Goal: Task Accomplishment & Management: Complete application form

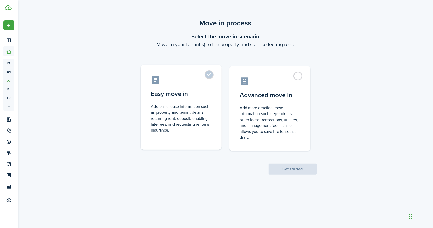
click at [209, 115] on control-radio-card-description "Add basic lease information such as property and tenant details, recurring rent…" at bounding box center [181, 118] width 60 height 29
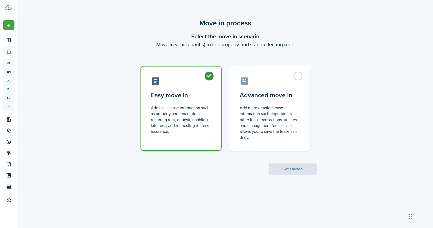
radio input "true"
click at [283, 175] on button "Get started" at bounding box center [293, 168] width 48 height 11
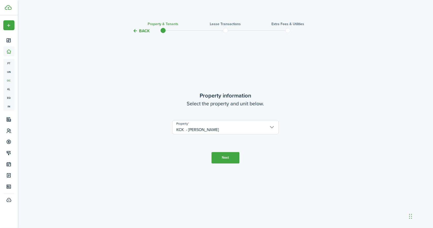
click at [235, 156] on button "Next" at bounding box center [226, 157] width 28 height 11
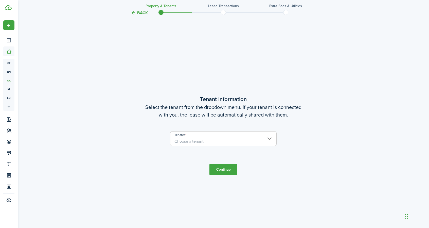
scroll to position [194, 0]
click at [204, 140] on span "Choose a tenant" at bounding box center [224, 140] width 106 height 9
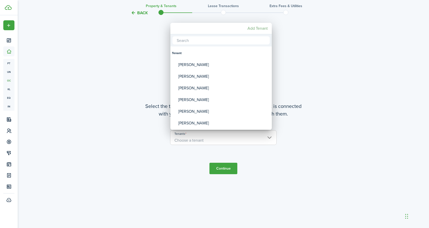
click at [263, 26] on mbsc-button "Add Tenant" at bounding box center [258, 28] width 24 height 9
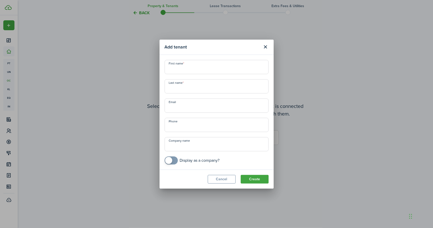
click at [202, 66] on input "First name" at bounding box center [217, 67] width 104 height 14
type input "[PERSON_NAME]"
paste input "[EMAIL_ADDRESS][DOMAIN_NAME]"
type input "[EMAIL_ADDRESS][DOMAIN_NAME]"
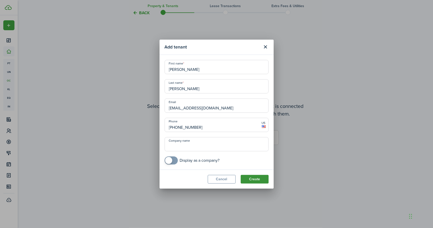
type input "[PHONE_NUMBER]"
click at [251, 177] on button "Create" at bounding box center [255, 179] width 28 height 9
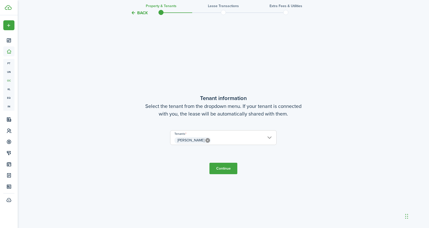
click at [225, 170] on button "Continue" at bounding box center [224, 168] width 28 height 11
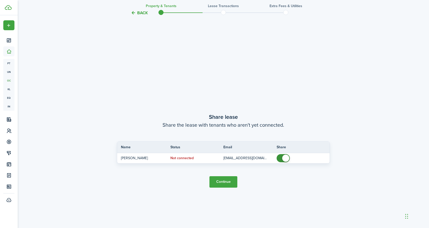
scroll to position [422, 0]
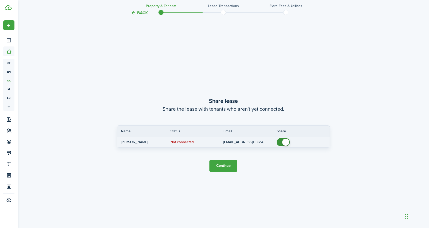
checkbox input "false"
click at [281, 141] on span at bounding box center [283, 142] width 5 height 8
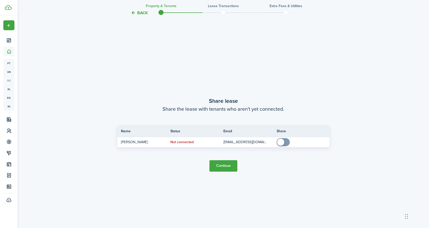
click at [224, 169] on button "Continue" at bounding box center [224, 165] width 28 height 11
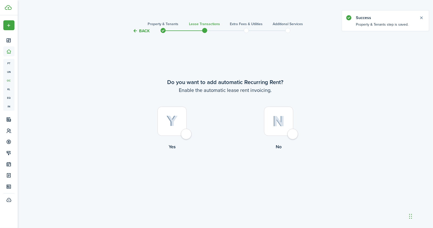
click at [187, 132] on div at bounding box center [172, 121] width 29 height 29
radio input "true"
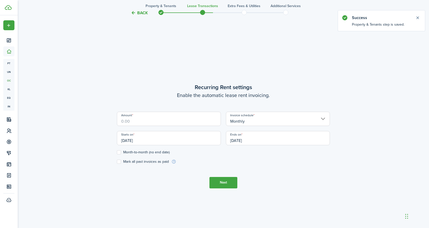
scroll to position [194, 0]
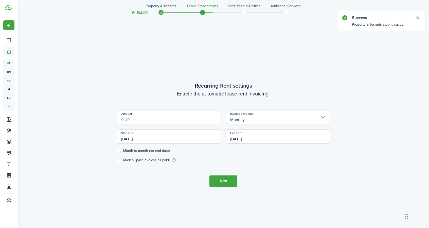
click at [168, 123] on input "Amount" at bounding box center [169, 117] width 104 height 14
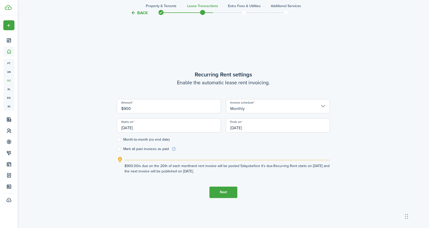
click at [167, 125] on input "[DATE]" at bounding box center [169, 125] width 104 height 14
type input "$900.00"
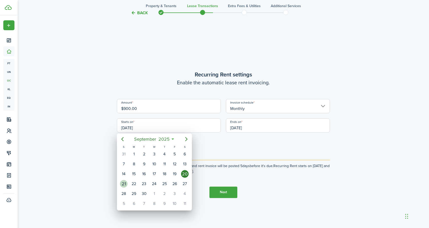
click at [124, 180] on div "21" at bounding box center [124, 184] width 8 height 8
type input "[DATE]"
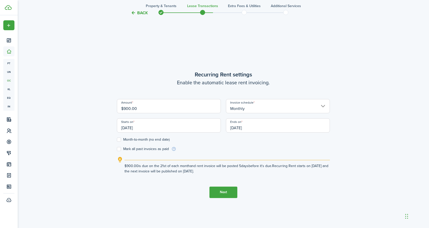
click at [148, 140] on label "Month-to-month (no end date)" at bounding box center [143, 140] width 53 height 4
click at [117, 140] on input "Month-to-month (no end date)" at bounding box center [117, 139] width 0 height 0
checkbox input "true"
click at [220, 190] on button "Next" at bounding box center [224, 192] width 28 height 11
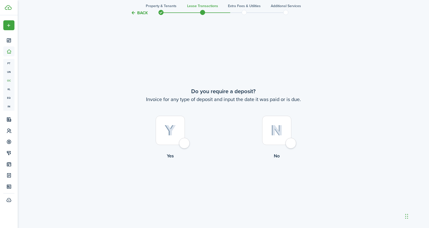
scroll to position [422, 0]
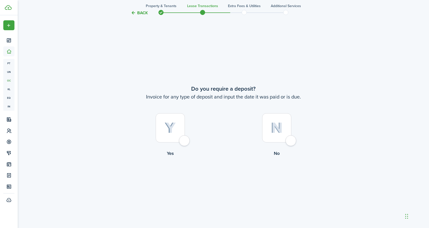
click at [183, 142] on div at bounding box center [170, 127] width 29 height 29
radio input "true"
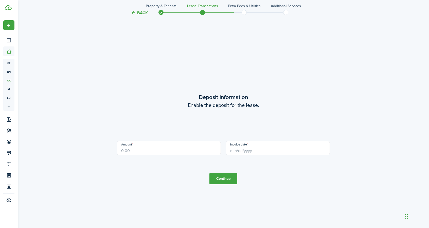
scroll to position [650, 0]
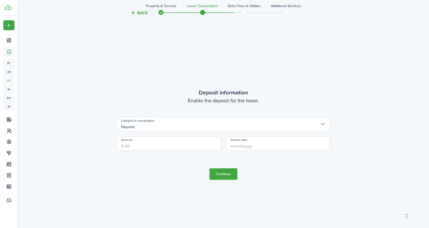
click at [155, 141] on input "Amount" at bounding box center [169, 143] width 104 height 14
click at [235, 146] on input "Invoice date" at bounding box center [278, 143] width 104 height 14
type input "$50.00"
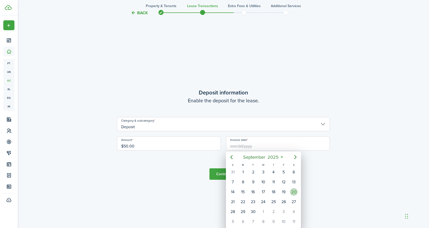
click at [296, 194] on div "20" at bounding box center [294, 192] width 8 height 8
type input "[DATE]"
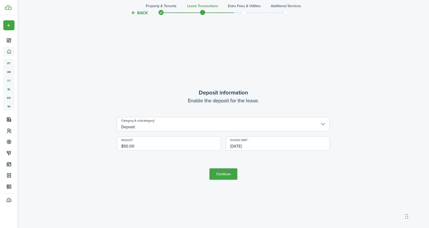
click at [213, 171] on button "Continue" at bounding box center [224, 173] width 28 height 11
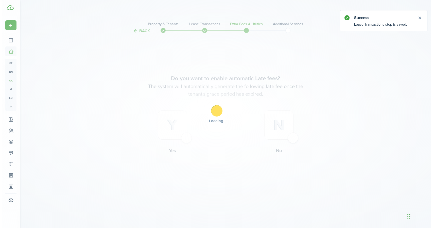
scroll to position [0, 0]
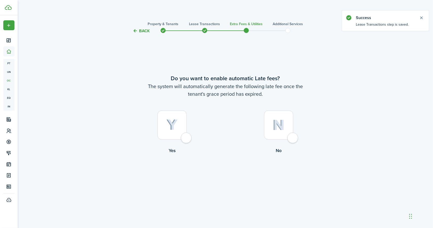
click at [185, 139] on div at bounding box center [172, 124] width 29 height 29
radio input "true"
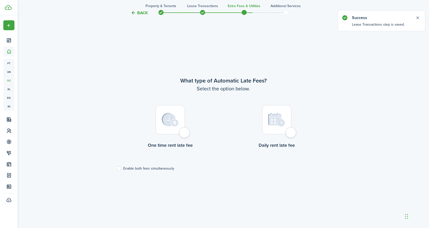
scroll to position [194, 0]
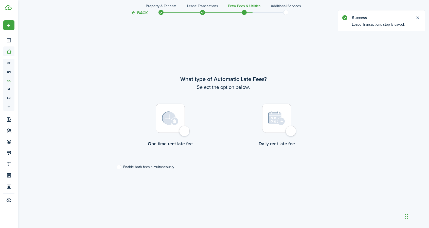
click at [292, 133] on div at bounding box center [276, 118] width 29 height 29
radio input "true"
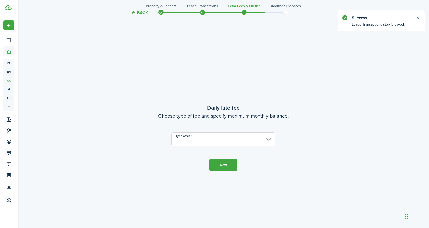
scroll to position [422, 0]
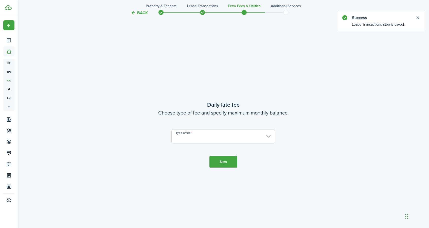
click at [217, 131] on input "Type of fee" at bounding box center [224, 136] width 104 height 14
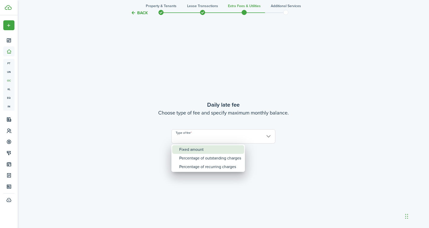
click at [201, 149] on div "Fixed amount" at bounding box center [210, 149] width 62 height 9
type input "Fixed amount"
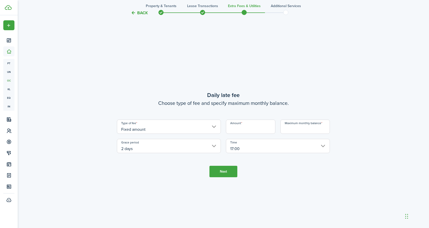
click at [239, 129] on input "Amount" at bounding box center [250, 127] width 49 height 14
type input "$10.00"
click at [291, 129] on input "Maximum monthly balance" at bounding box center [305, 127] width 49 height 14
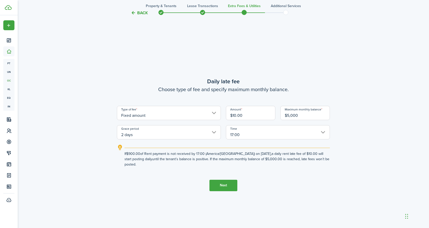
click at [212, 134] on input "2 days" at bounding box center [169, 132] width 104 height 14
type input "$5,000.00"
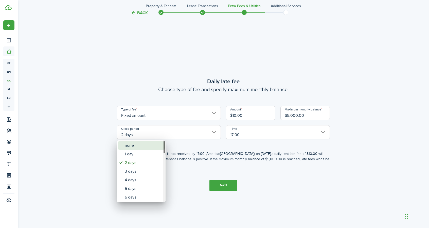
click at [123, 145] on span "Grace period" at bounding box center [121, 145] width 7 height 7
type input "none"
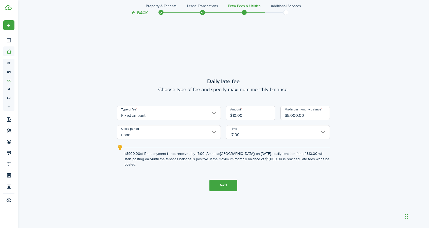
click at [322, 133] on input "17:00" at bounding box center [278, 132] width 104 height 14
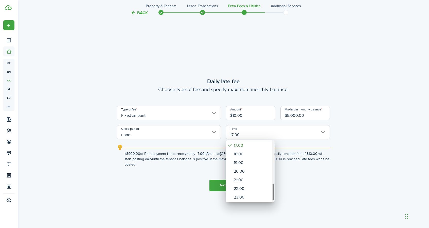
click at [236, 196] on div "23:00" at bounding box center [252, 197] width 37 height 9
type input "23:00"
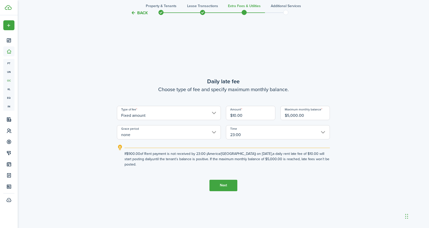
drag, startPoint x: 220, startPoint y: 187, endPoint x: 224, endPoint y: 184, distance: 5.1
click at [224, 184] on tc-wizard-step "Daily late fee Choose type of fee and specify maximum monthly balance. Type of …" at bounding box center [223, 134] width 213 height 228
click at [224, 184] on button "Next" at bounding box center [224, 185] width 28 height 11
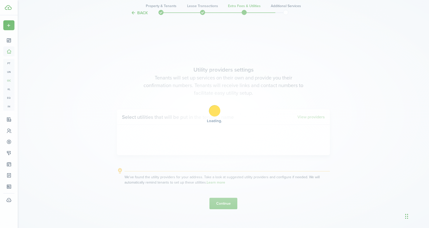
scroll to position [650, 0]
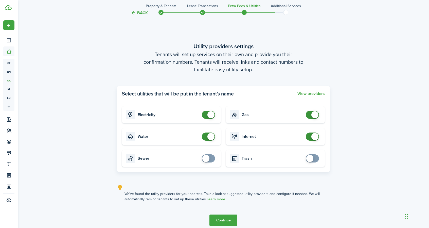
checkbox input "false"
click at [314, 118] on span at bounding box center [312, 115] width 5 height 8
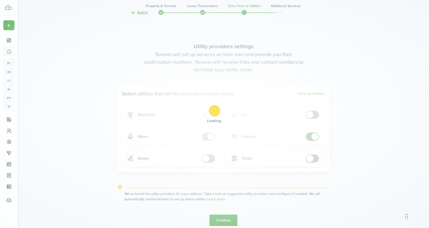
click at [311, 135] on div "Loading" at bounding box center [214, 114] width 429 height 228
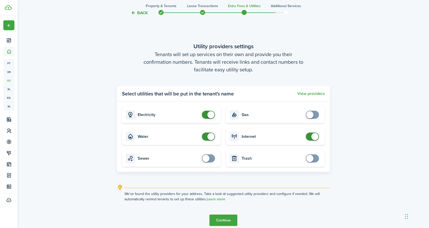
click at [311, 135] on span at bounding box center [312, 136] width 5 height 8
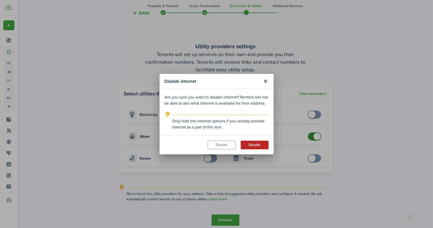
click at [252, 145] on button "Disable" at bounding box center [255, 145] width 28 height 9
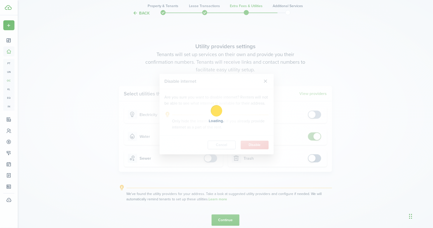
checkbox input "false"
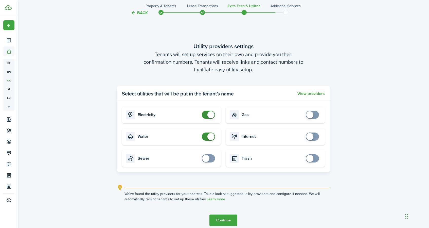
checkbox input "false"
click at [207, 117] on span at bounding box center [208, 115] width 5 height 8
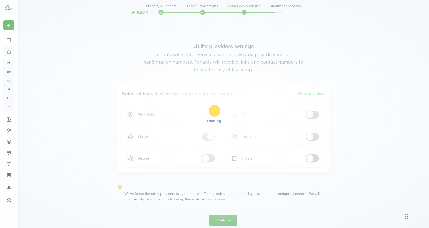
click at [207, 137] on div "Loading" at bounding box center [214, 114] width 429 height 228
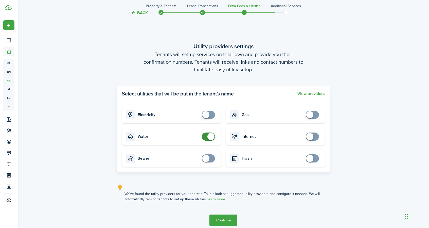
checkbox input "false"
click at [207, 137] on span at bounding box center [208, 136] width 5 height 8
click at [217, 220] on button "Continue" at bounding box center [224, 219] width 28 height 11
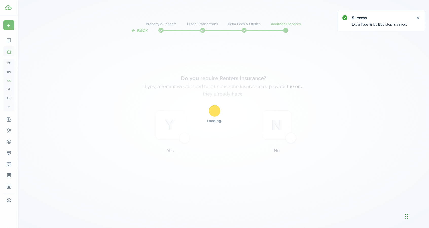
scroll to position [0, 0]
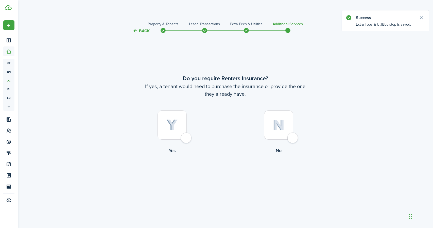
click at [289, 140] on div at bounding box center [278, 124] width 29 height 29
radio input "true"
click at [235, 172] on button "Complete move in" at bounding box center [225, 174] width 37 height 11
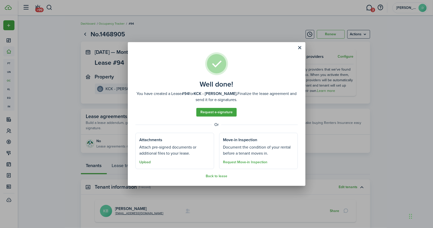
click at [145, 163] on button "Upload" at bounding box center [145, 162] width 11 height 4
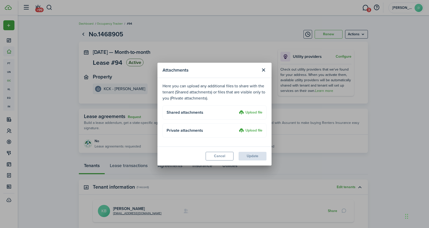
click at [251, 113] on label "Upload file" at bounding box center [251, 113] width 24 height 6
click at [237, 110] on input "Upload file" at bounding box center [237, 110] width 0 height 0
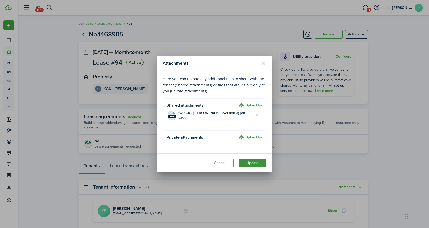
click at [249, 161] on button "Update" at bounding box center [253, 163] width 28 height 9
